Goal: Transaction & Acquisition: Purchase product/service

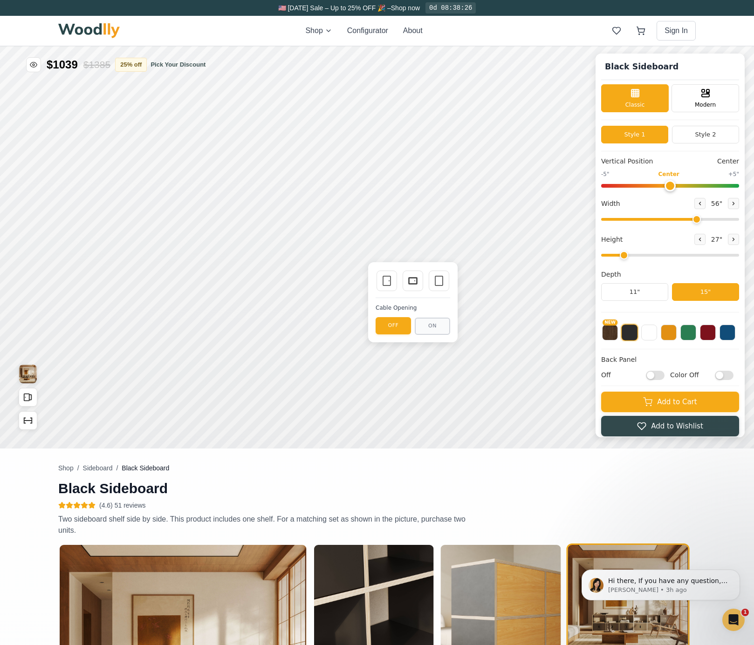
click at [337, 279] on div "Black Sideboard Black Sideboard Classic Modern Style 1 Style 2 Vertical Positio…" at bounding box center [377, 247] width 754 height 403
type input "2"
drag, startPoint x: 657, startPoint y: 255, endPoint x: 635, endPoint y: 254, distance: 21.4
click at [635, 254] on input "range" at bounding box center [670, 255] width 138 height 3
drag, startPoint x: 704, startPoint y: 219, endPoint x: 724, endPoint y: 220, distance: 19.6
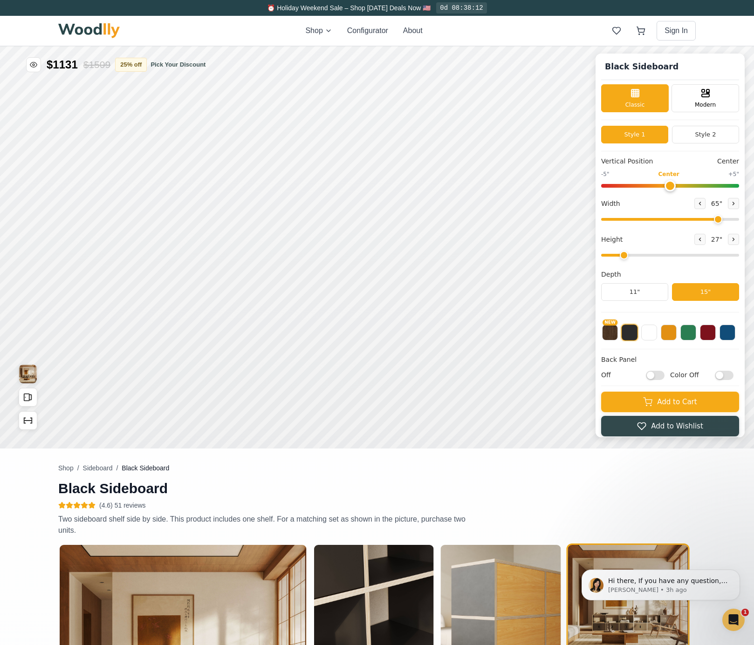
click at [724, 220] on input "range" at bounding box center [670, 219] width 138 height 3
drag, startPoint x: 723, startPoint y: 218, endPoint x: 730, endPoint y: 216, distance: 6.9
type input "68"
click at [730, 218] on input "range" at bounding box center [670, 219] width 138 height 3
type input "0"
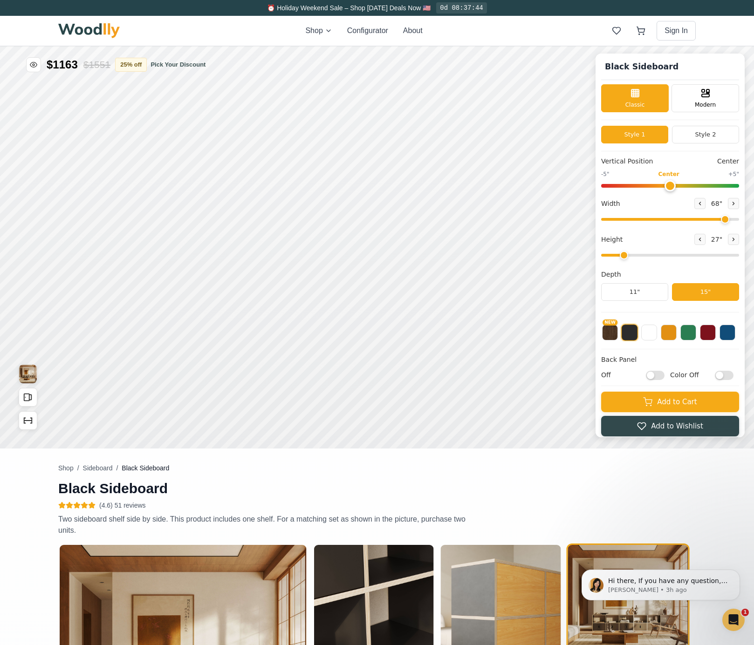
click at [678, 184] on input "range" at bounding box center [670, 186] width 138 height 4
click at [698, 137] on button "Style 2" at bounding box center [705, 135] width 67 height 18
click at [665, 135] on button "Style 1" at bounding box center [634, 135] width 67 height 18
click at [698, 136] on button "Style 2" at bounding box center [705, 135] width 67 height 18
click at [650, 135] on button "Style 1" at bounding box center [634, 135] width 67 height 18
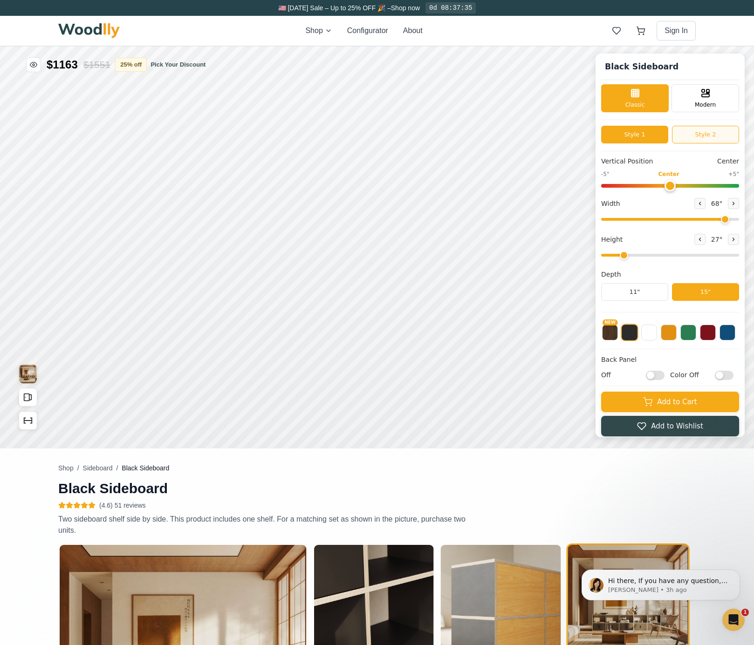
click at [702, 130] on button "Style 2" at bounding box center [705, 135] width 67 height 18
click at [644, 132] on button "Style 1" at bounding box center [634, 135] width 67 height 18
click at [693, 134] on button "Style 2" at bounding box center [705, 135] width 67 height 18
click at [663, 376] on input "Off" at bounding box center [655, 374] width 19 height 9
click at [662, 376] on input "On" at bounding box center [655, 374] width 19 height 9
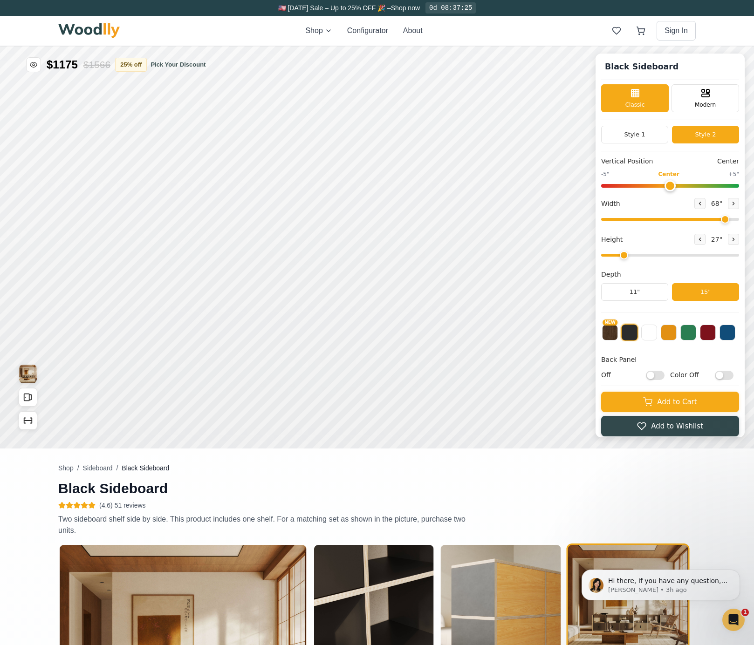
click at [664, 374] on input "Off" at bounding box center [655, 374] width 19 height 9
checkbox input "true"
click at [732, 376] on input "Color Off" at bounding box center [724, 374] width 19 height 9
checkbox input "true"
click at [496, 309] on div "Black Sideboard Black Sideboard Classic Modern Style 1 Style 2 Vertical Positio…" at bounding box center [377, 247] width 754 height 403
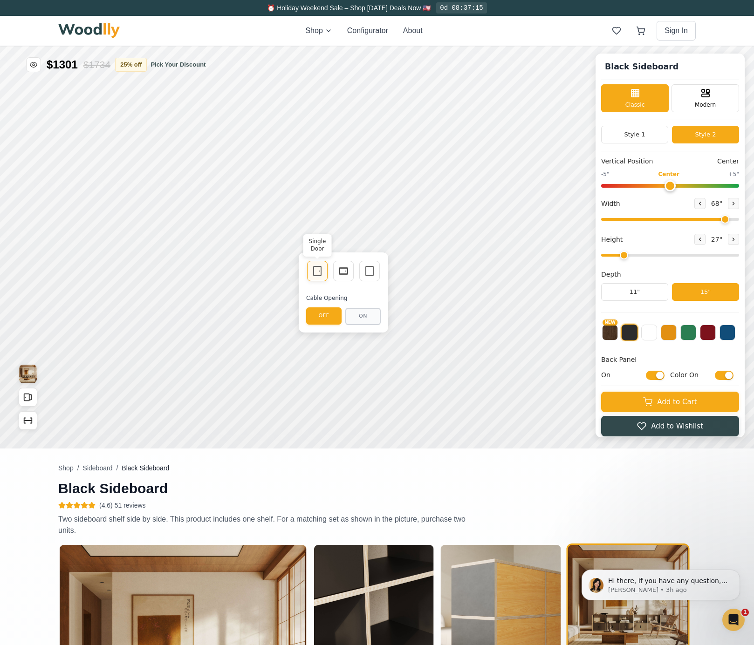
click at [322, 273] on icon at bounding box center [317, 271] width 11 height 11
click at [369, 271] on icon at bounding box center [369, 271] width 11 height 11
click at [336, 273] on div "Drawer" at bounding box center [343, 271] width 21 height 21
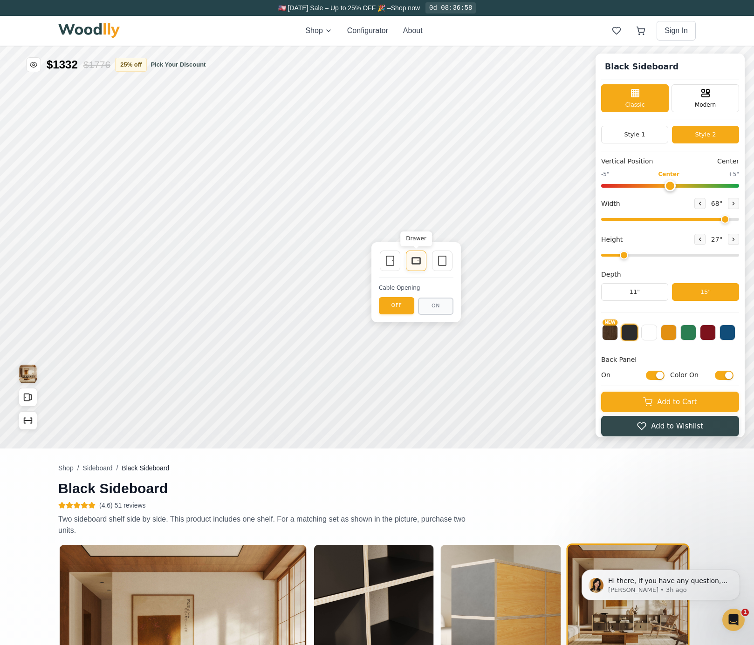
click at [417, 258] on rect at bounding box center [415, 261] width 7 height 6
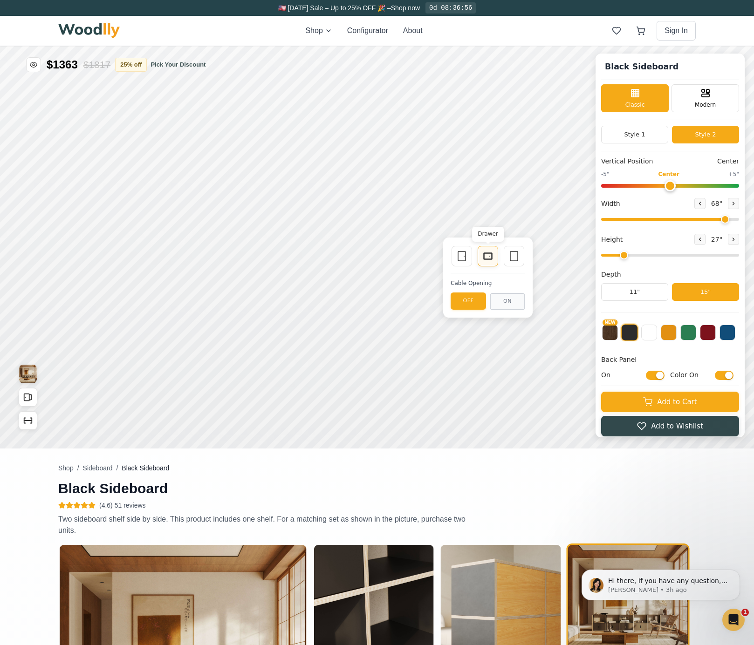
click at [484, 257] on rect at bounding box center [487, 256] width 7 height 6
click at [203, 262] on div "9"" at bounding box center [202, 264] width 7 height 10
click at [23, 397] on icon "Open All Doors and Drawers" at bounding box center [28, 397] width 10 height 10
click at [25, 419] on icon "Show Dimensions" at bounding box center [28, 421] width 10 height 10
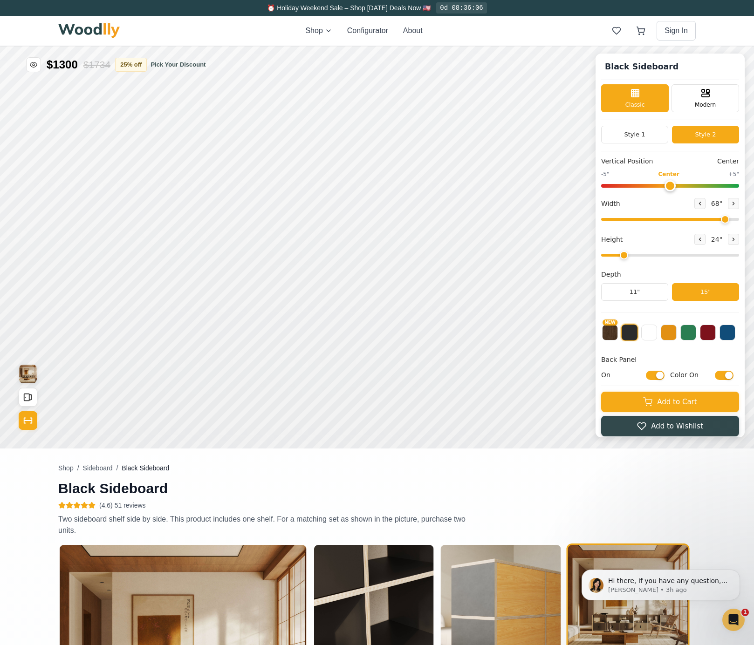
scroll to position [5, 0]
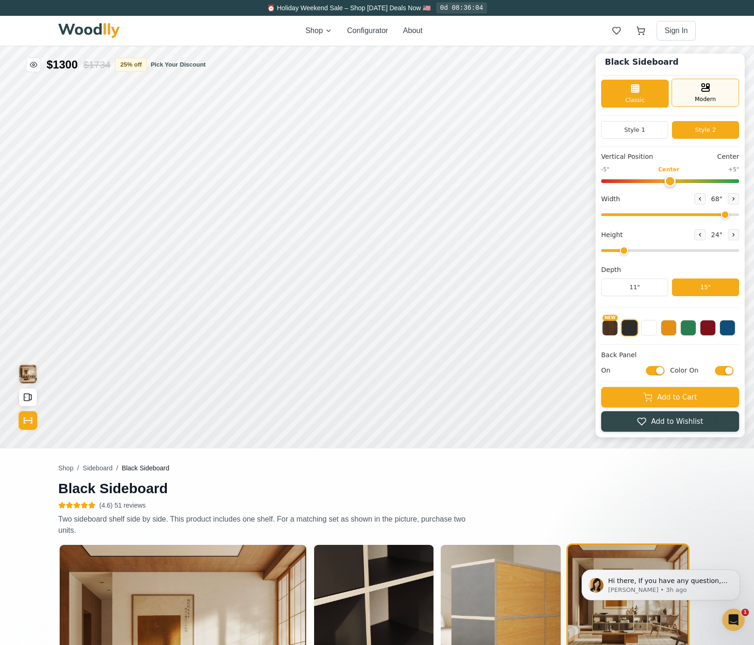
click at [702, 96] on span "Modern" at bounding box center [705, 99] width 21 height 8
click at [643, 96] on span "Classic" at bounding box center [635, 99] width 20 height 8
click at [648, 132] on button "Style 1" at bounding box center [634, 130] width 67 height 18
click at [706, 129] on button "Style 2" at bounding box center [705, 130] width 67 height 18
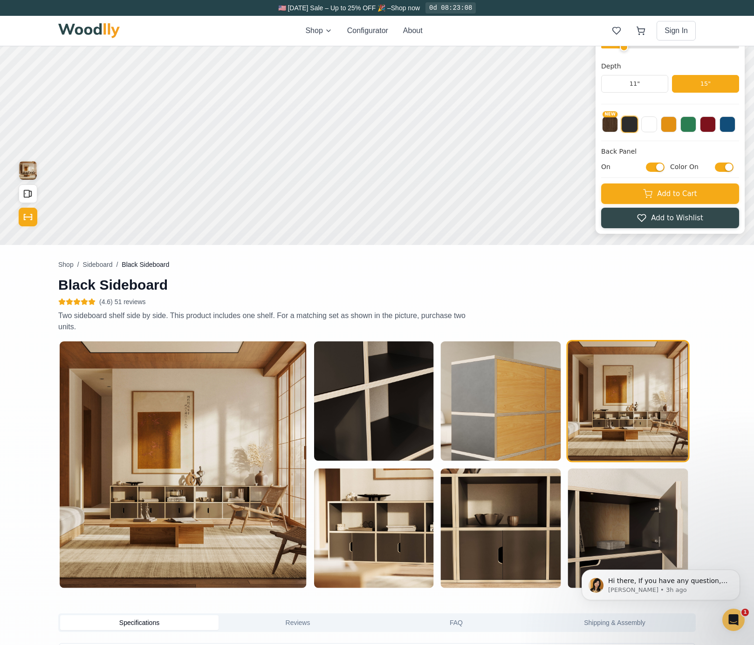
click at [238, 435] on img "button" at bounding box center [183, 465] width 247 height 247
click at [357, 427] on img "button" at bounding box center [374, 402] width 120 height 120
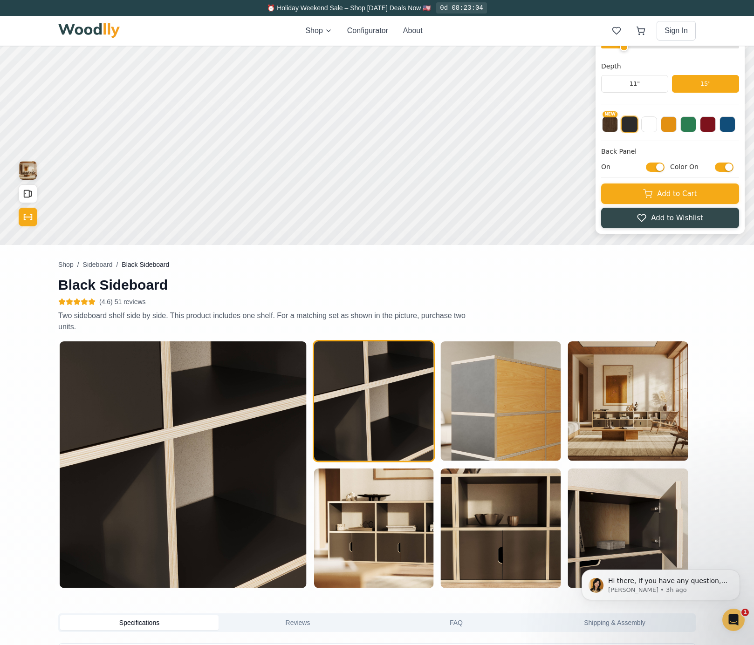
click at [486, 426] on img "button" at bounding box center [501, 402] width 120 height 120
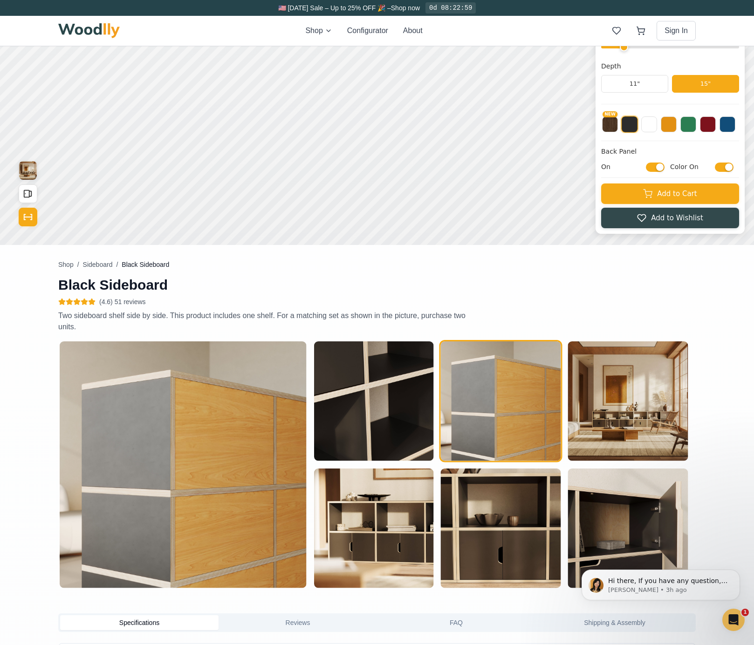
click at [610, 418] on img "button" at bounding box center [628, 402] width 120 height 120
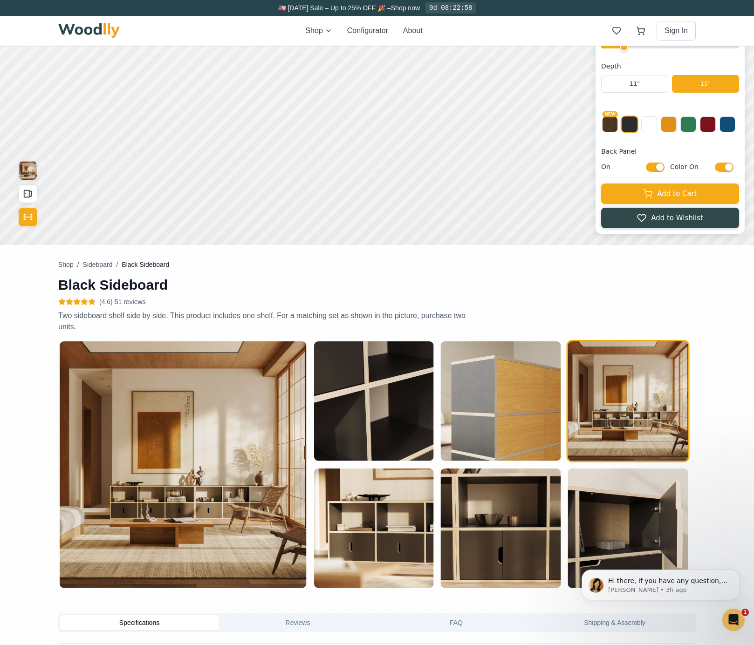
click at [652, 510] on img "button" at bounding box center [628, 529] width 120 height 120
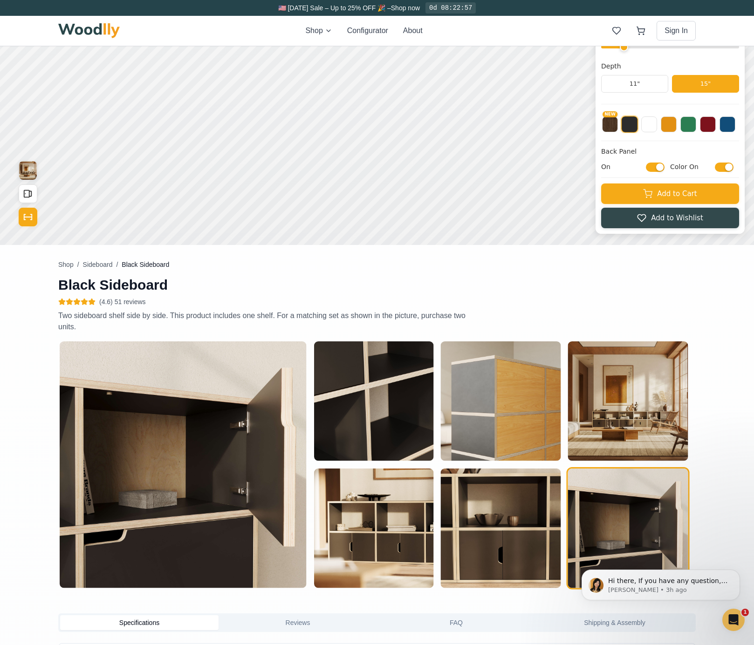
click at [518, 516] on img "button" at bounding box center [501, 529] width 120 height 120
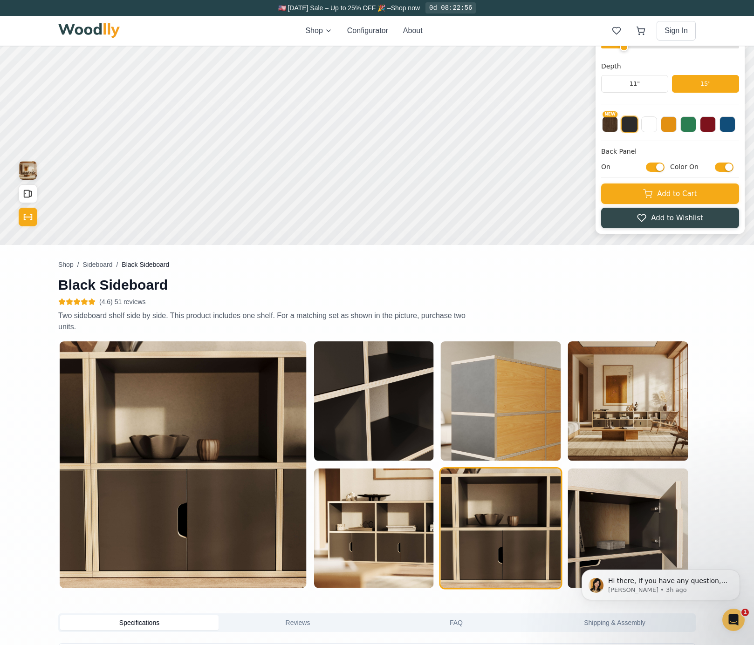
click at [653, 519] on img "button" at bounding box center [628, 529] width 120 height 120
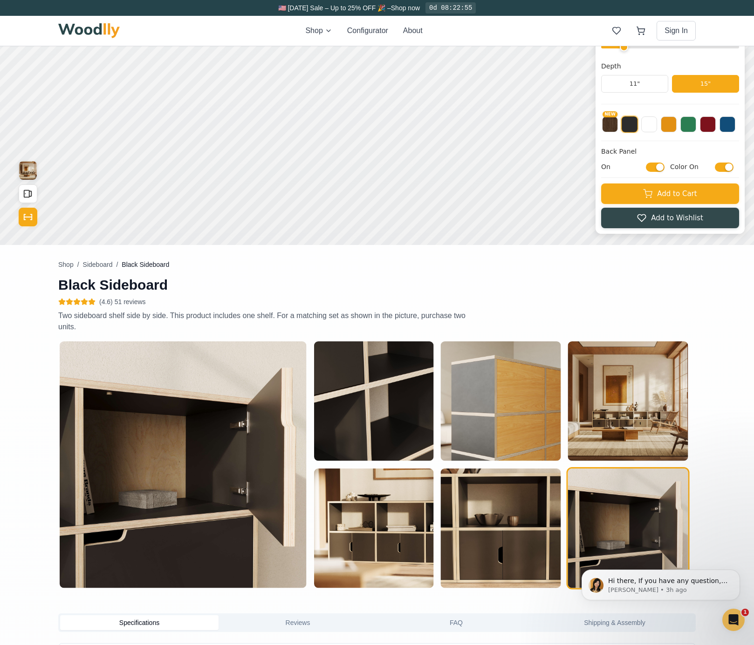
click at [536, 526] on img "button" at bounding box center [501, 529] width 120 height 120
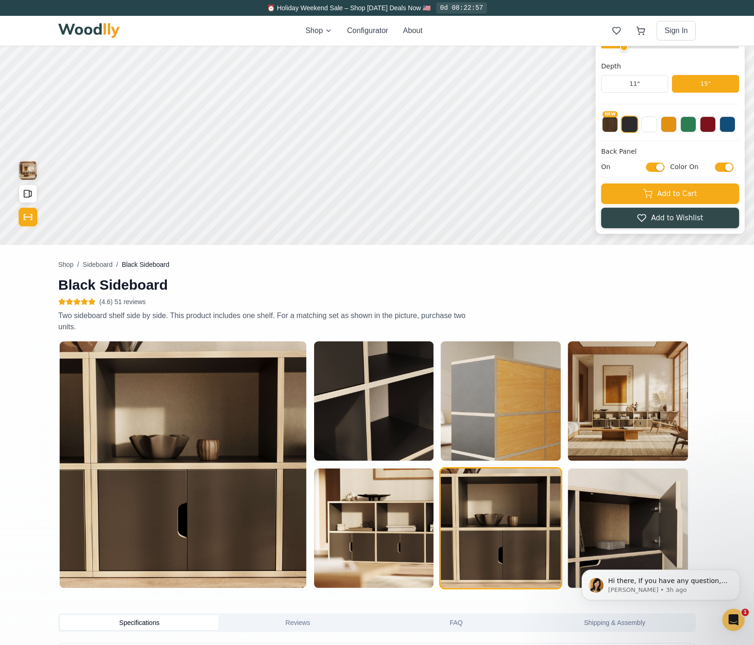
click at [401, 519] on img "button" at bounding box center [374, 529] width 120 height 120
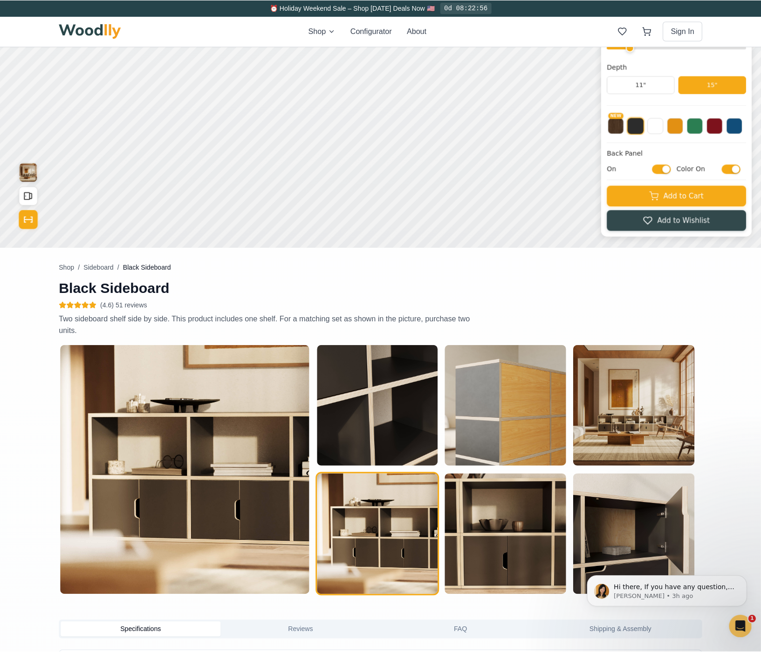
scroll to position [107, 0]
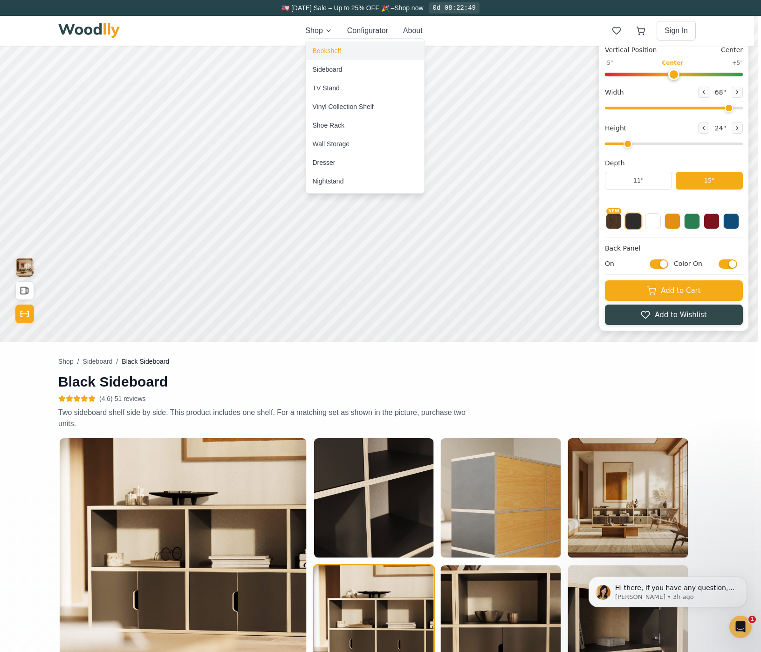
click at [324, 55] on div "Bookshelf" at bounding box center [365, 50] width 118 height 19
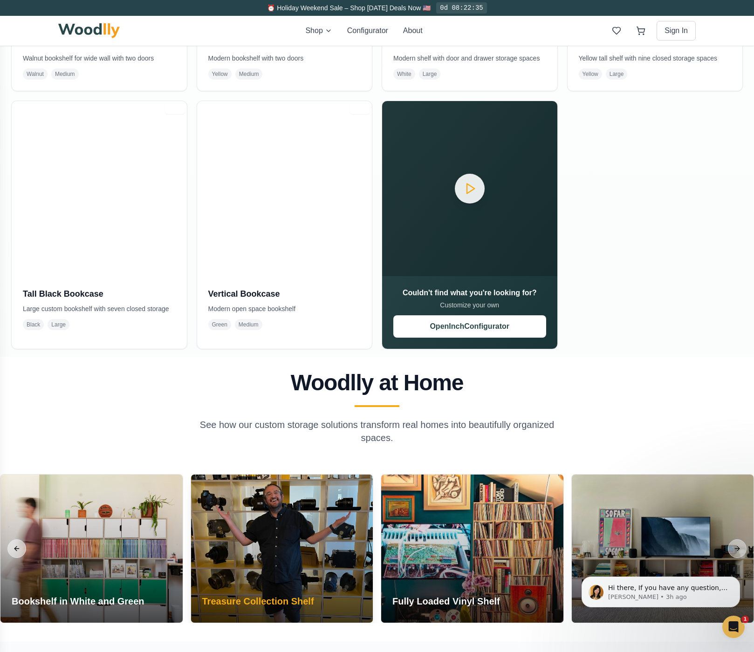
scroll to position [997, 0]
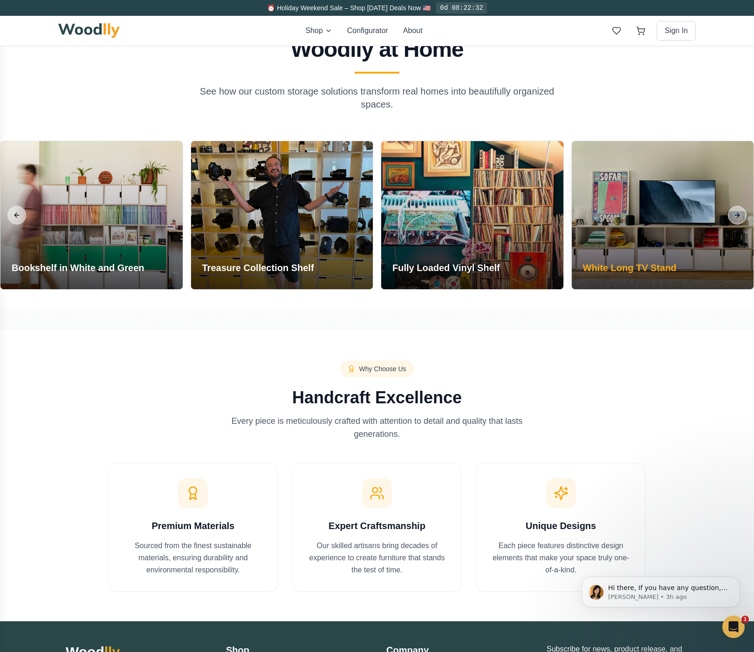
click at [695, 205] on div at bounding box center [663, 215] width 182 height 148
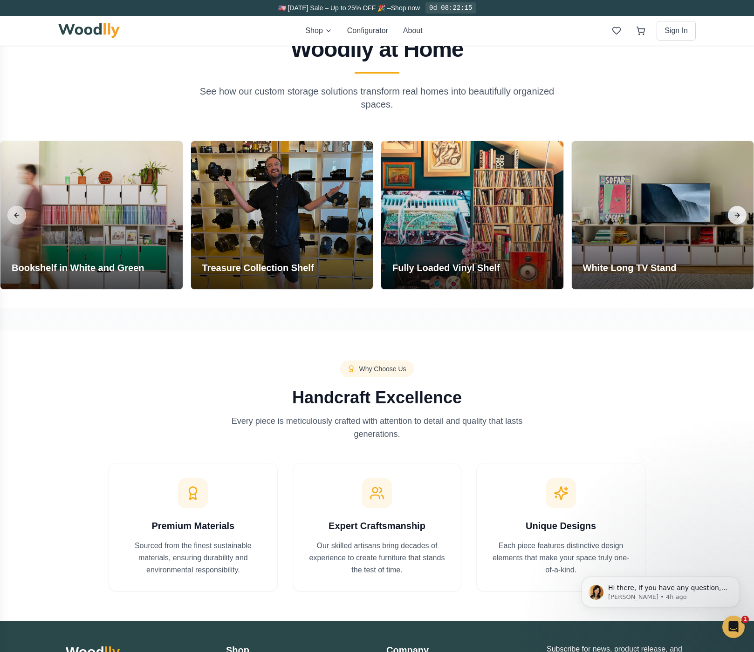
click at [739, 213] on button "Next slide" at bounding box center [737, 215] width 19 height 19
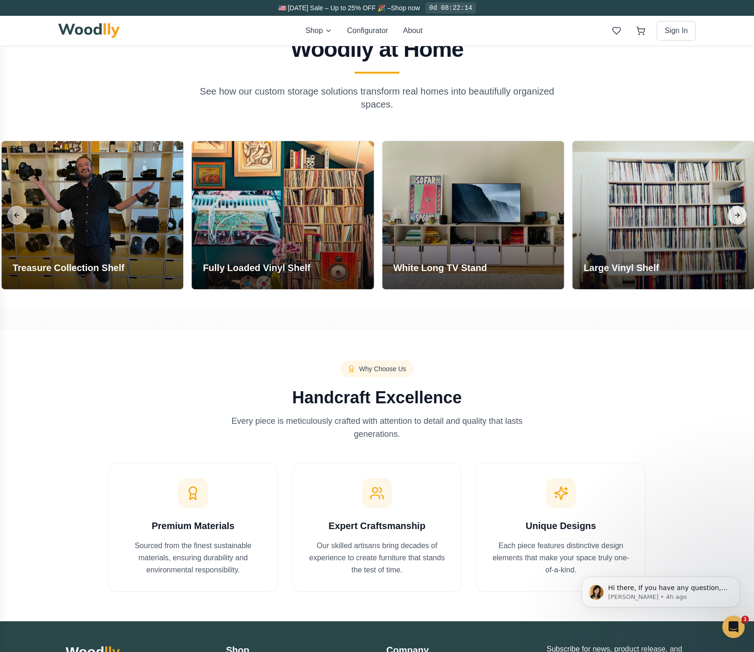
click at [739, 213] on button "Next slide" at bounding box center [737, 215] width 19 height 19
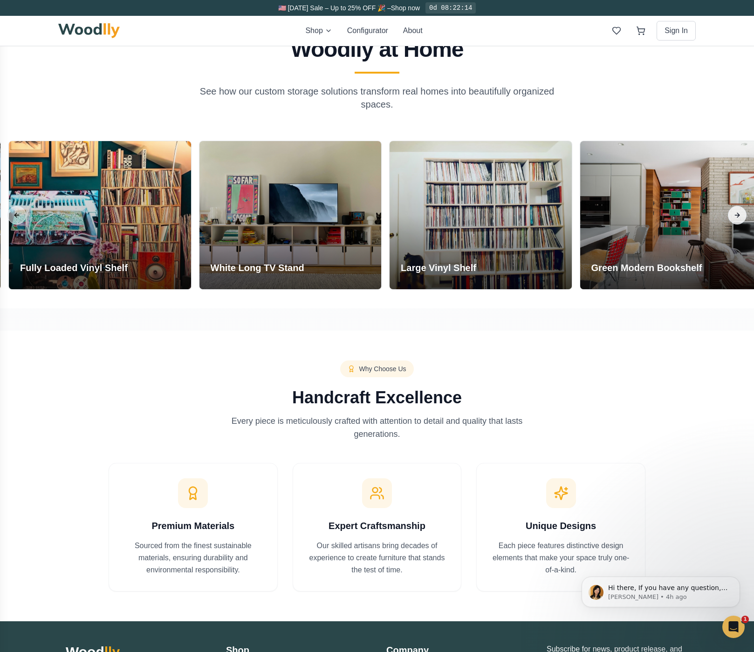
click at [739, 213] on button "Next slide" at bounding box center [737, 215] width 19 height 19
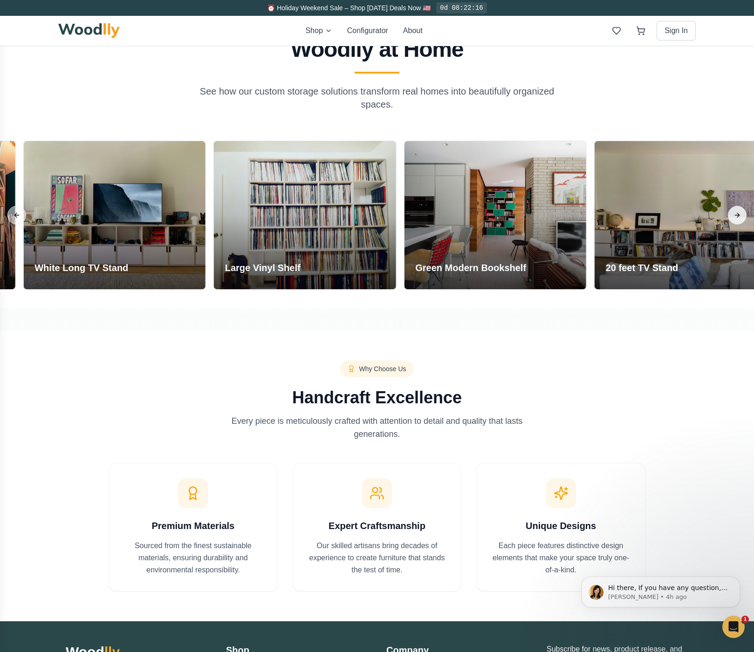
click at [739, 213] on button "Next slide" at bounding box center [737, 215] width 19 height 19
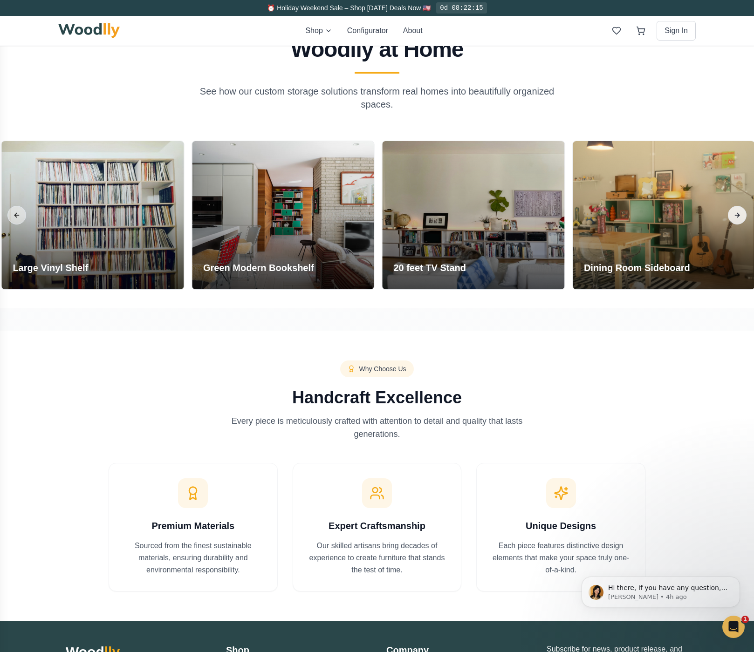
click at [739, 213] on button "Next slide" at bounding box center [737, 215] width 19 height 19
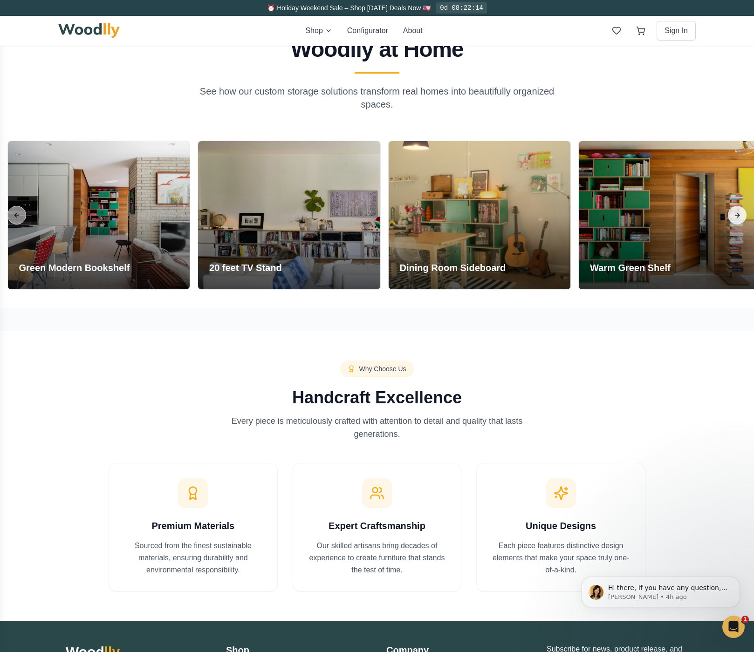
click at [739, 213] on button "Next slide" at bounding box center [737, 215] width 19 height 19
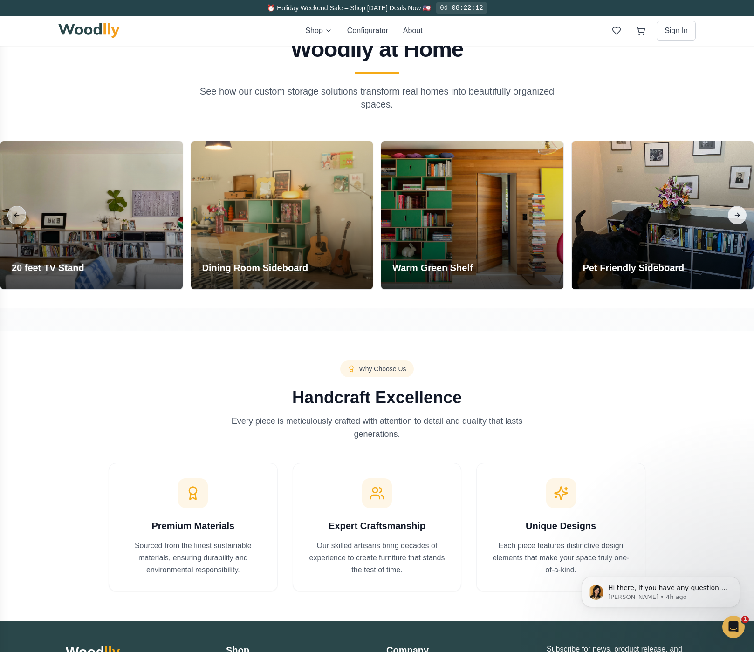
click at [739, 213] on button "Next slide" at bounding box center [737, 215] width 19 height 19
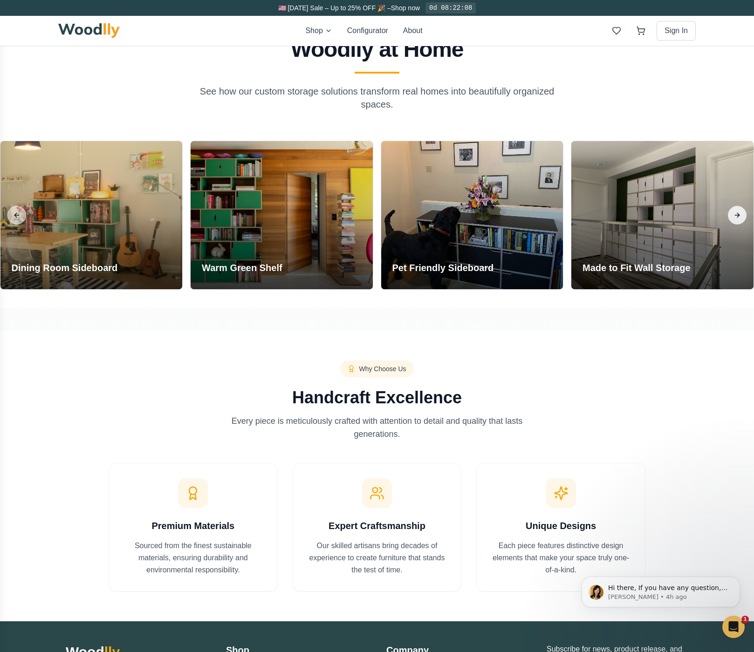
click at [736, 209] on button "Next slide" at bounding box center [737, 215] width 19 height 19
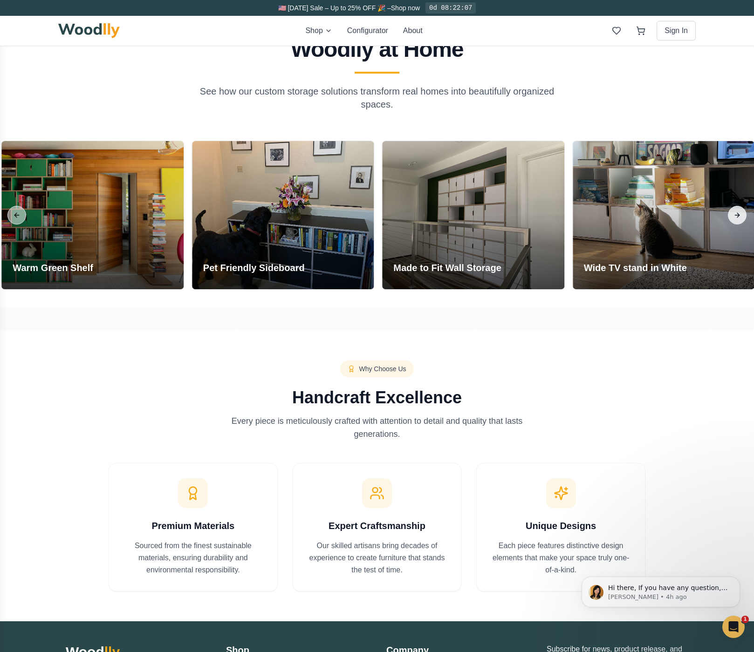
click at [736, 209] on button "Next slide" at bounding box center [737, 215] width 19 height 19
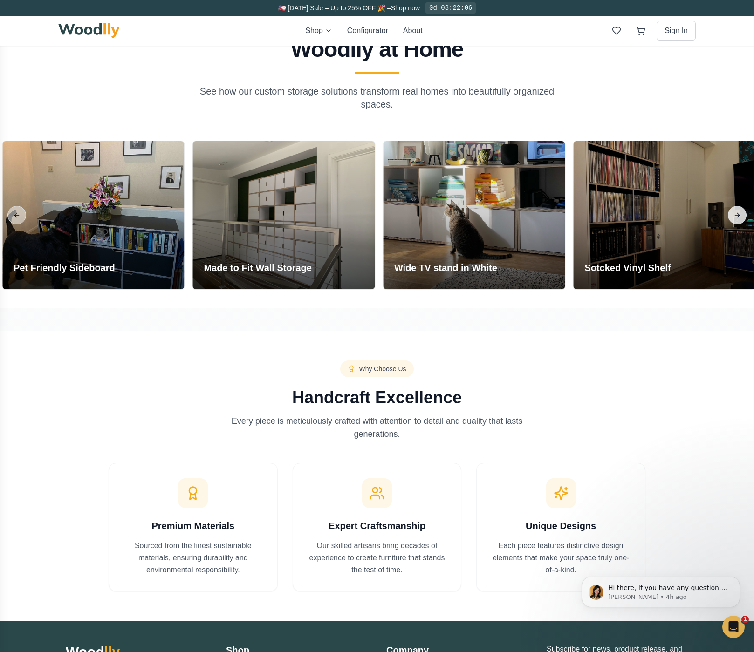
click at [736, 209] on button "Next slide" at bounding box center [737, 215] width 19 height 19
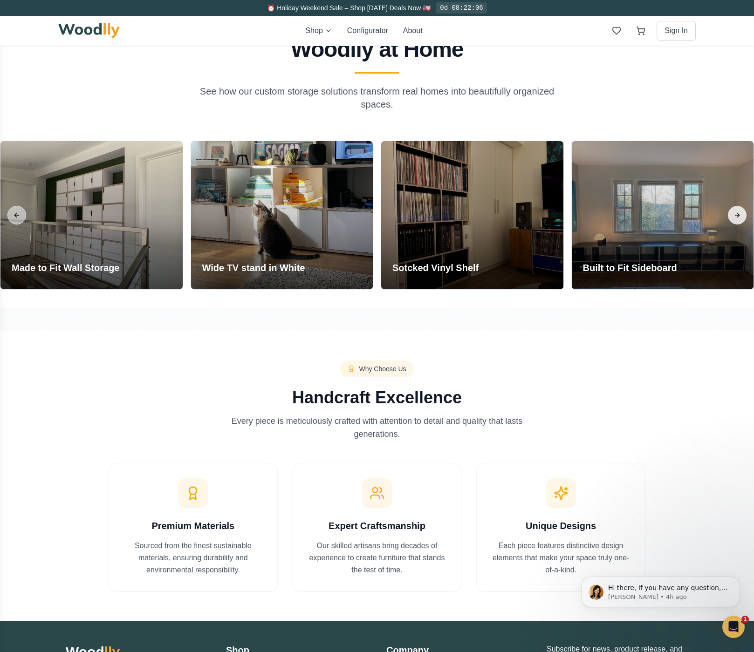
click at [737, 210] on button "Next slide" at bounding box center [737, 215] width 19 height 19
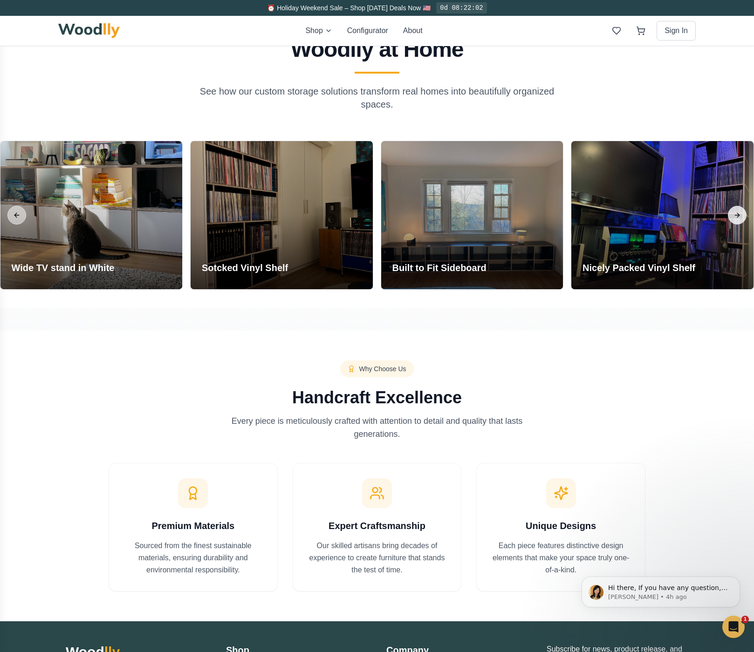
click at [737, 212] on button "Next slide" at bounding box center [737, 215] width 19 height 19
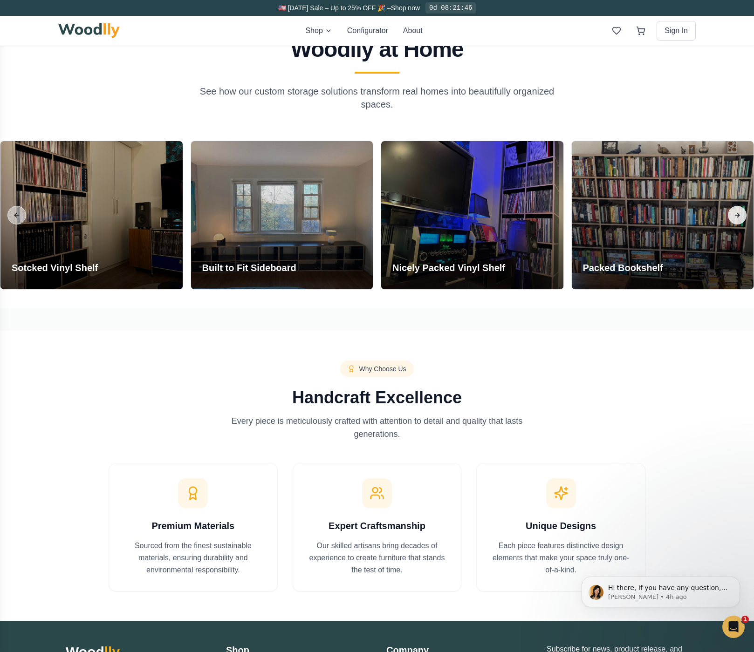
click at [737, 217] on button "Next slide" at bounding box center [737, 215] width 19 height 19
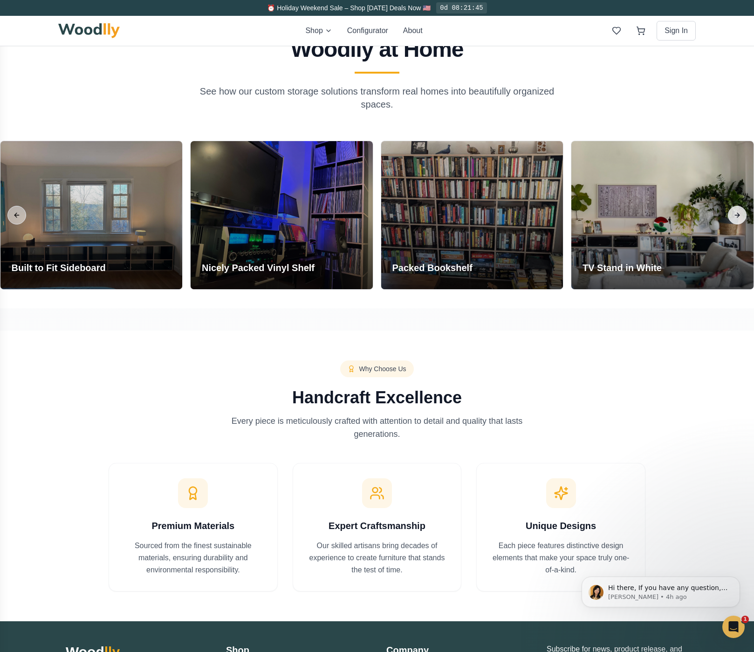
click at [738, 214] on button "Next slide" at bounding box center [737, 215] width 19 height 19
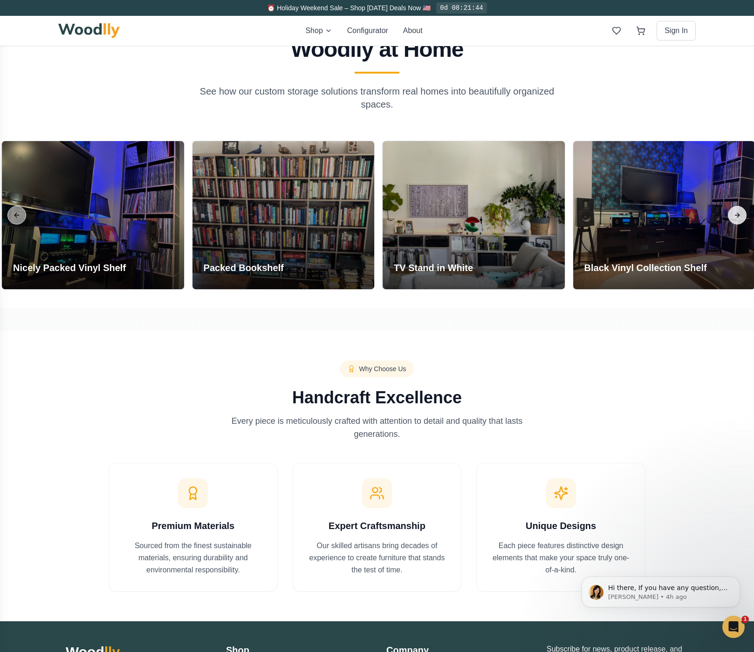
click at [735, 213] on button "Next slide" at bounding box center [737, 215] width 19 height 19
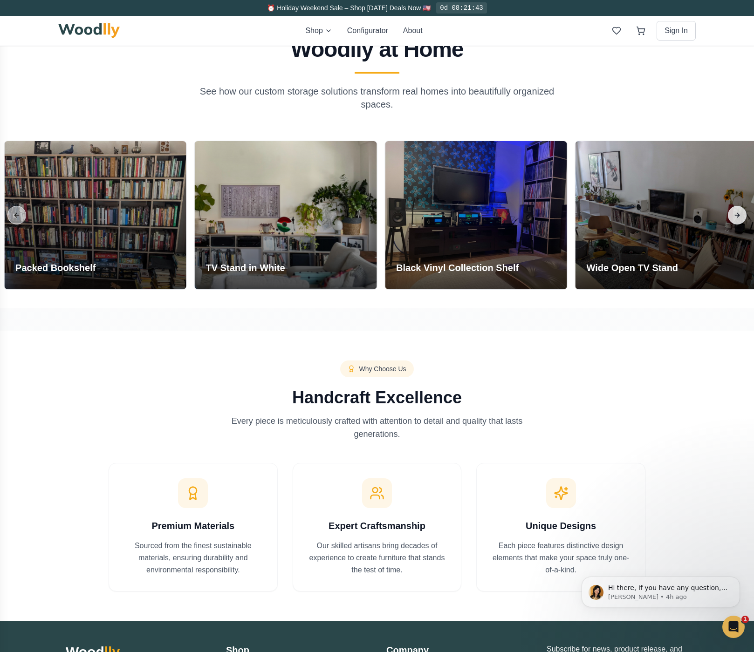
click at [735, 213] on button "Next slide" at bounding box center [737, 215] width 19 height 19
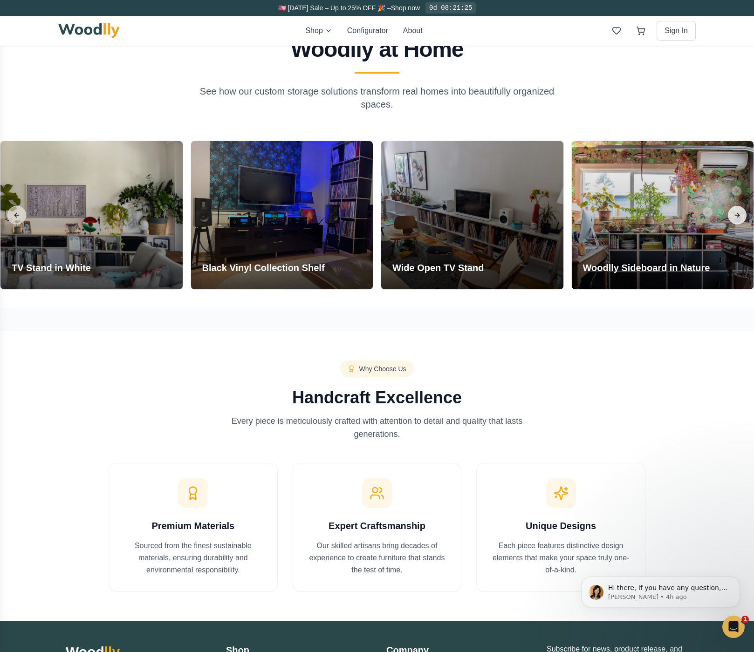
click at [736, 215] on button "Next slide" at bounding box center [737, 215] width 19 height 19
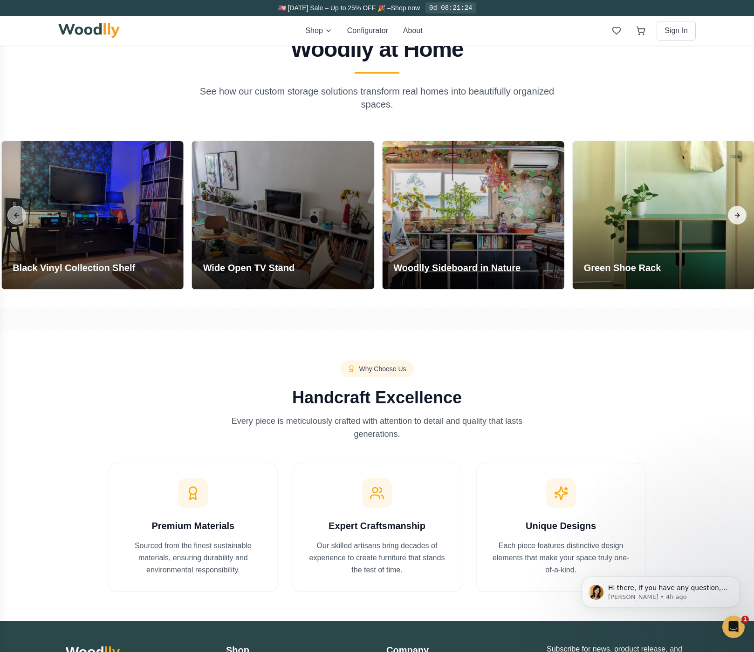
click at [736, 215] on button "Next slide" at bounding box center [737, 215] width 19 height 19
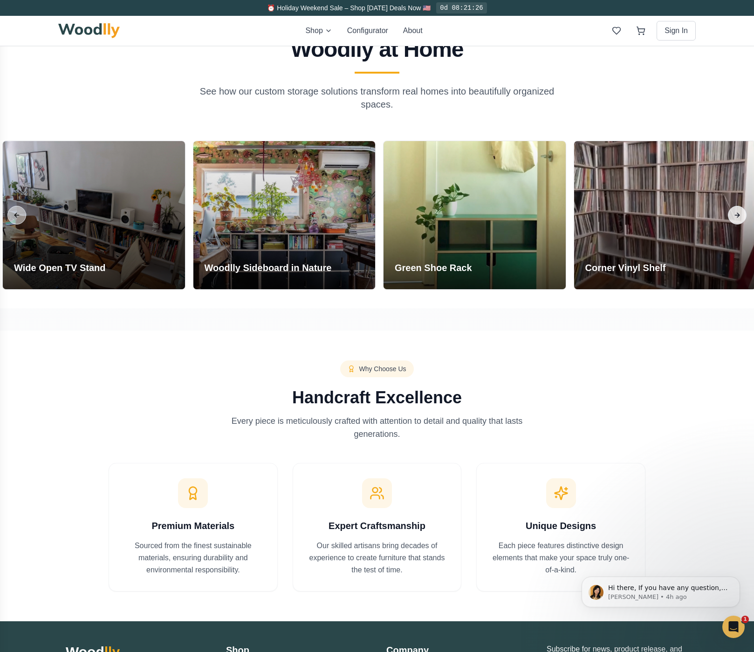
click at [736, 215] on button "Next slide" at bounding box center [737, 215] width 19 height 19
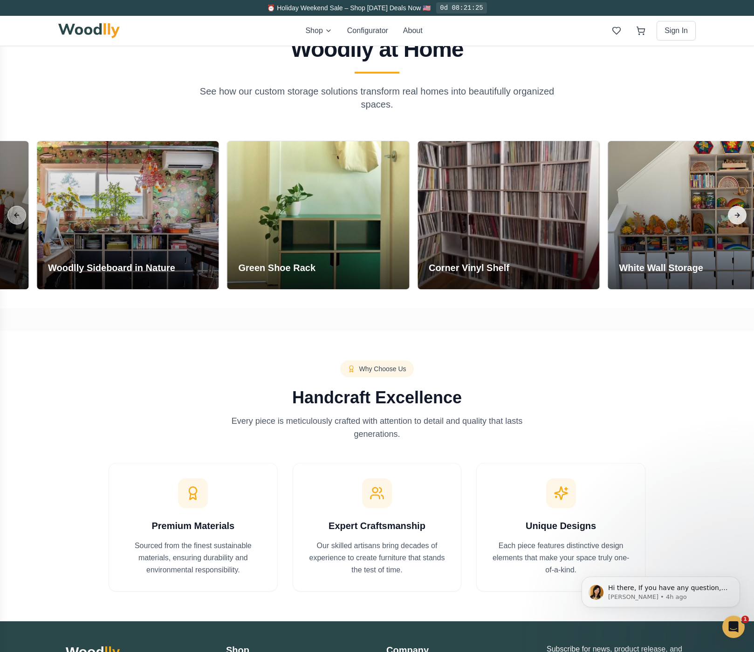
click at [736, 215] on button "Next slide" at bounding box center [737, 215] width 19 height 19
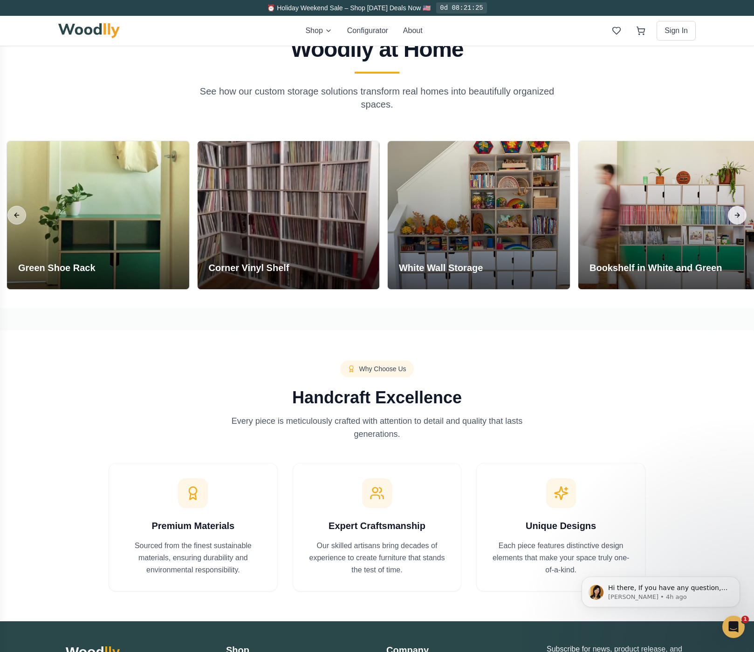
click at [736, 215] on button "Next slide" at bounding box center [737, 215] width 19 height 19
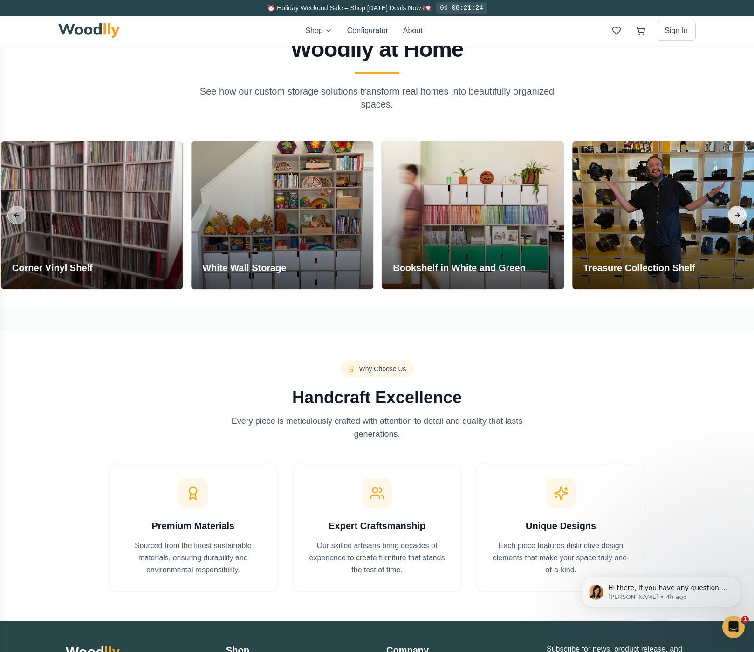
click at [736, 215] on button "Next slide" at bounding box center [737, 215] width 19 height 19
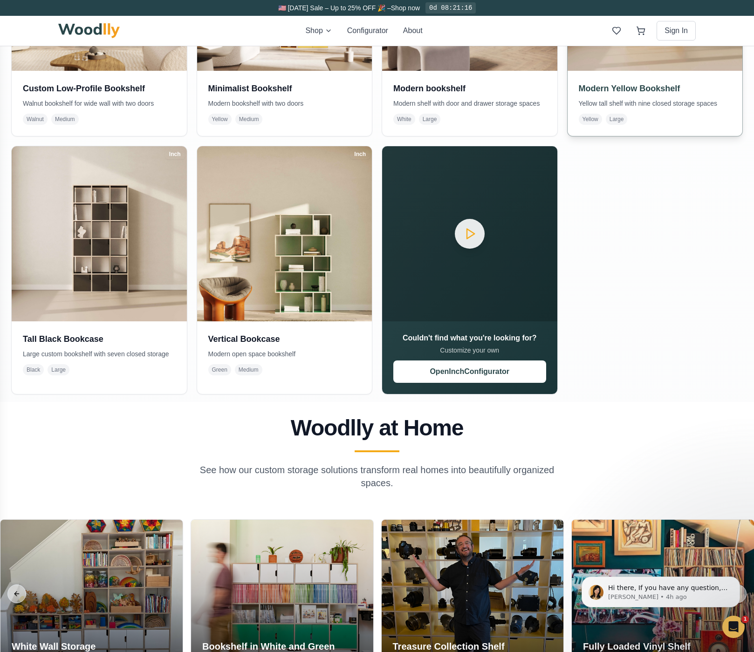
scroll to position [417, 0]
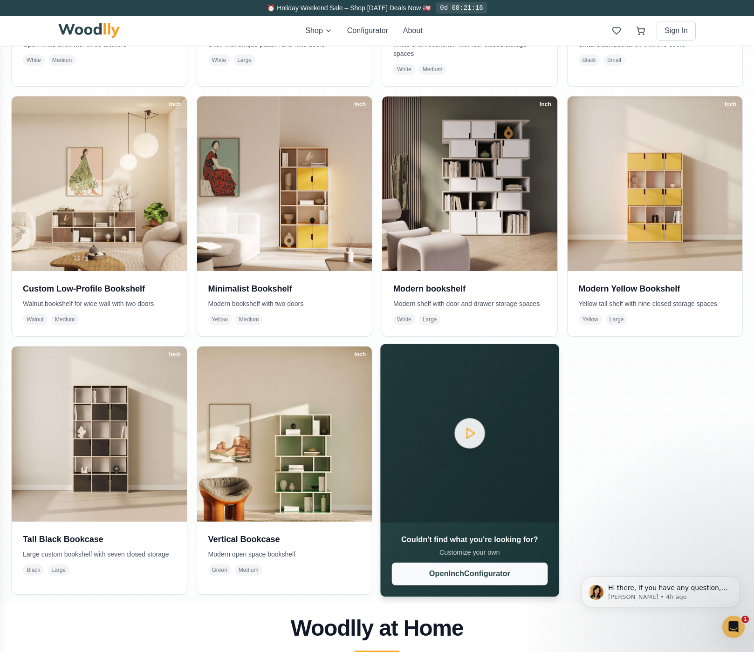
click at [472, 568] on button "Open Inch Configurator" at bounding box center [470, 573] width 156 height 23
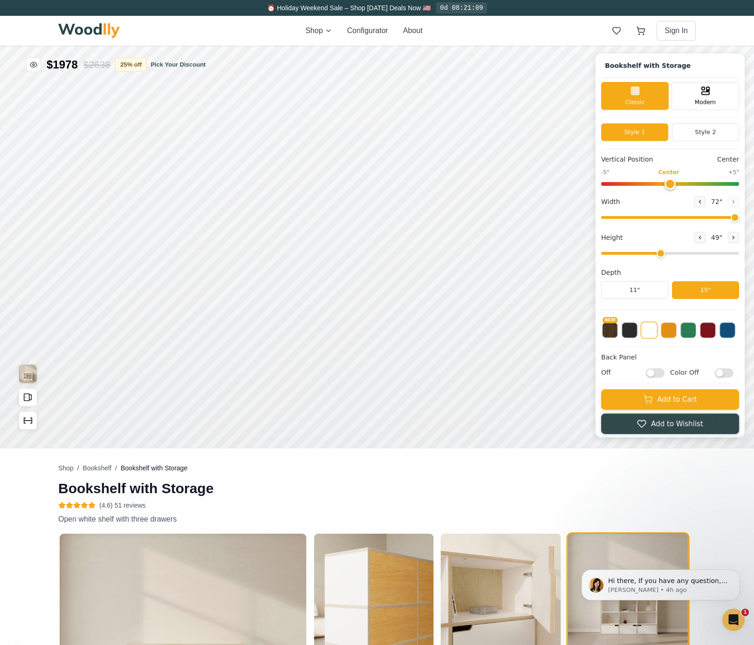
drag, startPoint x: 727, startPoint y: 217, endPoint x: 762, endPoint y: 220, distance: 35.5
type input "72"
click at [753, 46] on html "Bookshelf with Storage Bookshelf with Storage Classic Modern Style 1 Style 2 Ve…" at bounding box center [377, 46] width 754 height 0
click at [723, 202] on span "72 "" at bounding box center [716, 202] width 15 height 10
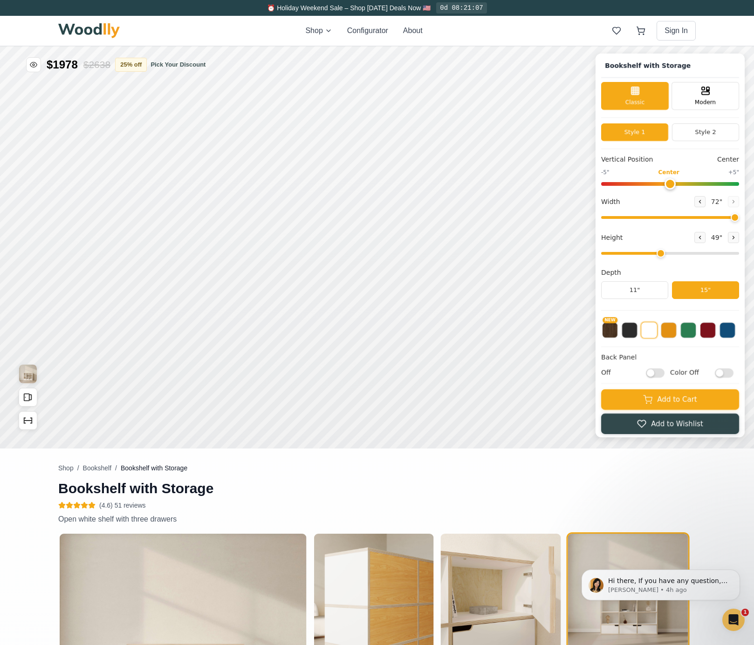
drag, startPoint x: 723, startPoint y: 200, endPoint x: 696, endPoint y: 198, distance: 27.6
click at [696, 198] on div "Width 72 "" at bounding box center [670, 201] width 138 height 11
click at [712, 105] on span "Modern" at bounding box center [705, 101] width 21 height 8
click at [661, 101] on div "Classic" at bounding box center [635, 95] width 68 height 28
drag, startPoint x: 666, startPoint y: 254, endPoint x: 627, endPoint y: 254, distance: 38.7
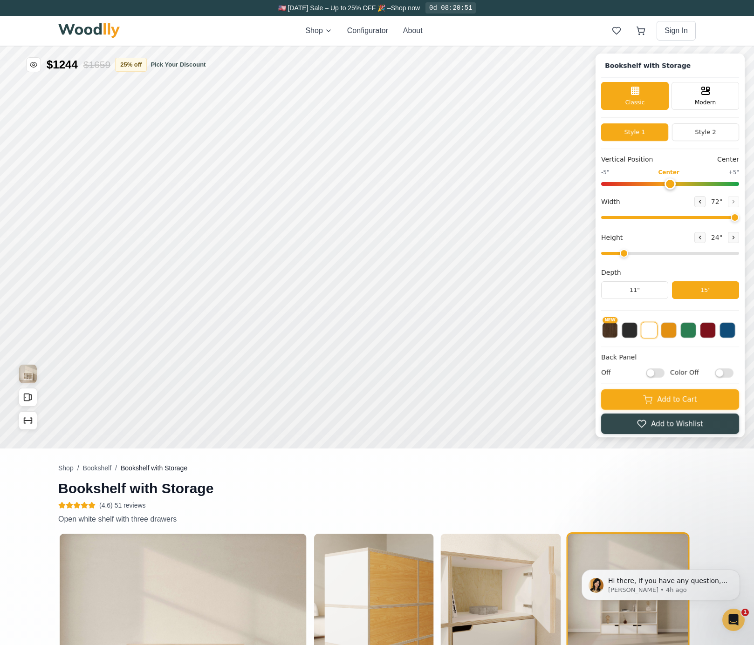
type input "2"
click at [627, 254] on input "range" at bounding box center [670, 253] width 138 height 3
drag, startPoint x: 738, startPoint y: 217, endPoint x: 727, endPoint y: 216, distance: 10.8
type input "69"
click at [733, 217] on input "range" at bounding box center [670, 217] width 138 height 3
